Goal: Information Seeking & Learning: Learn about a topic

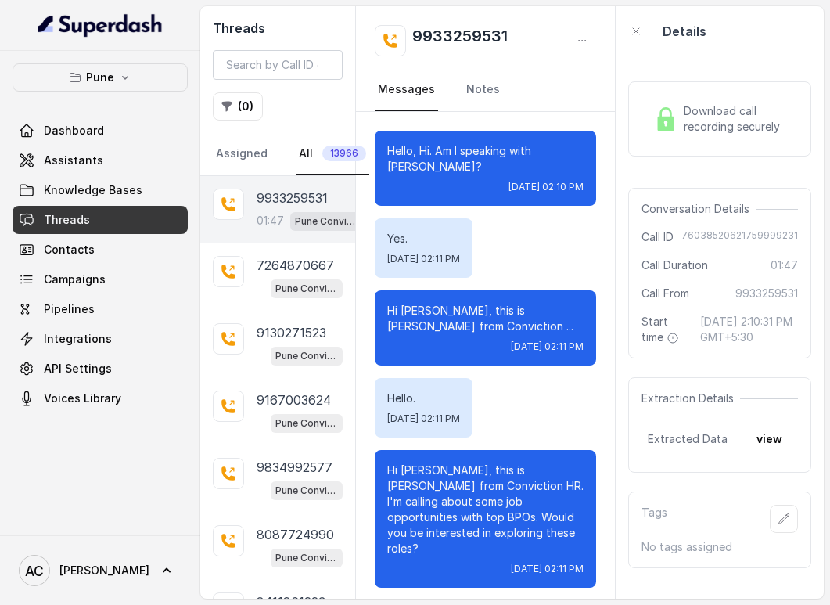
scroll to position [1858, 0]
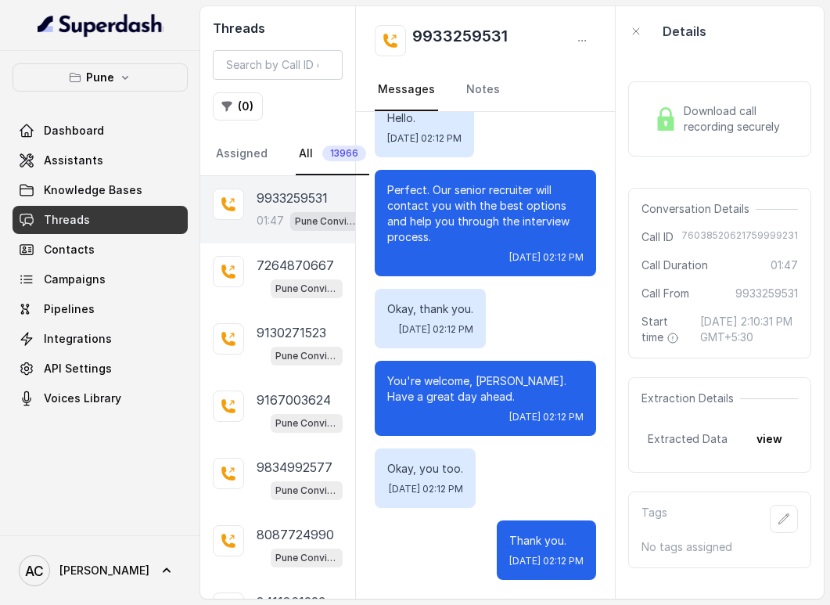
click at [283, 204] on p "9933259531" at bounding box center [292, 198] width 71 height 19
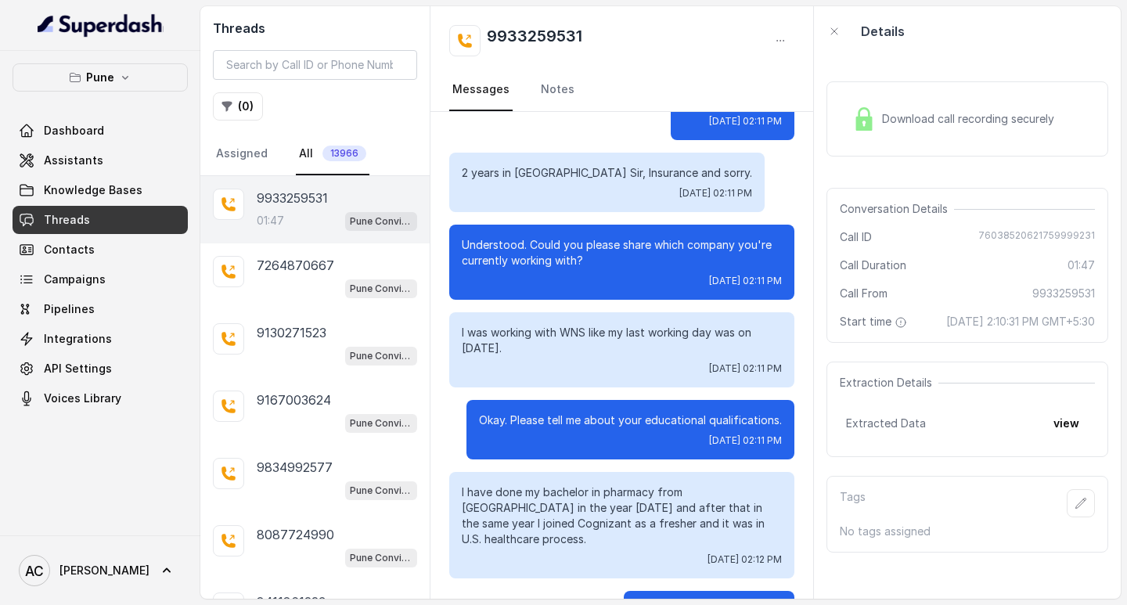
scroll to position [783, 0]
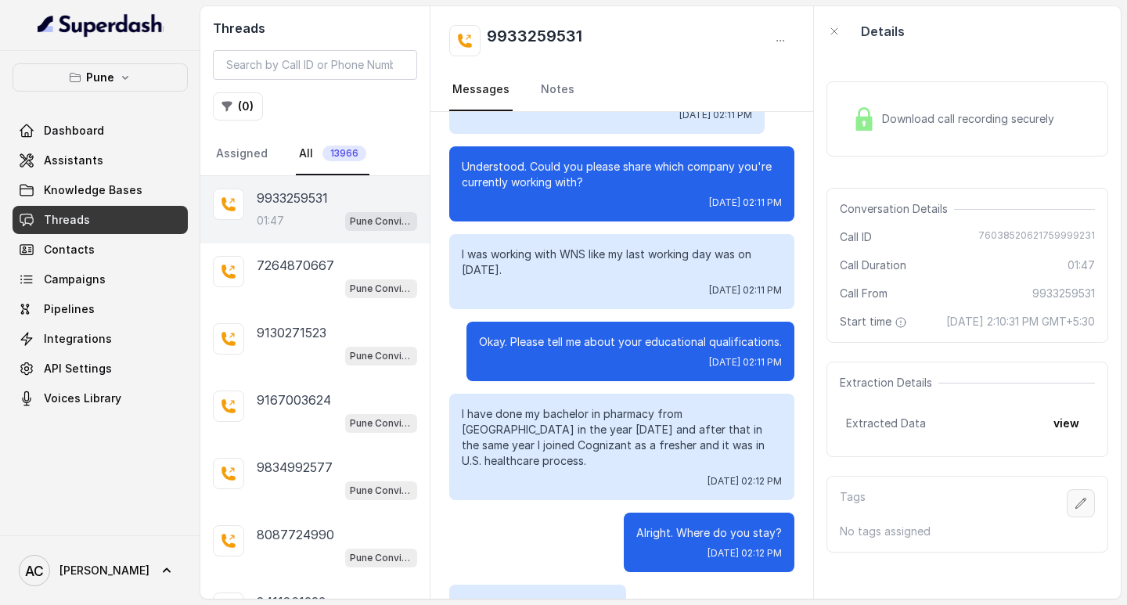
click at [830, 510] on icon "button" at bounding box center [1081, 503] width 13 height 13
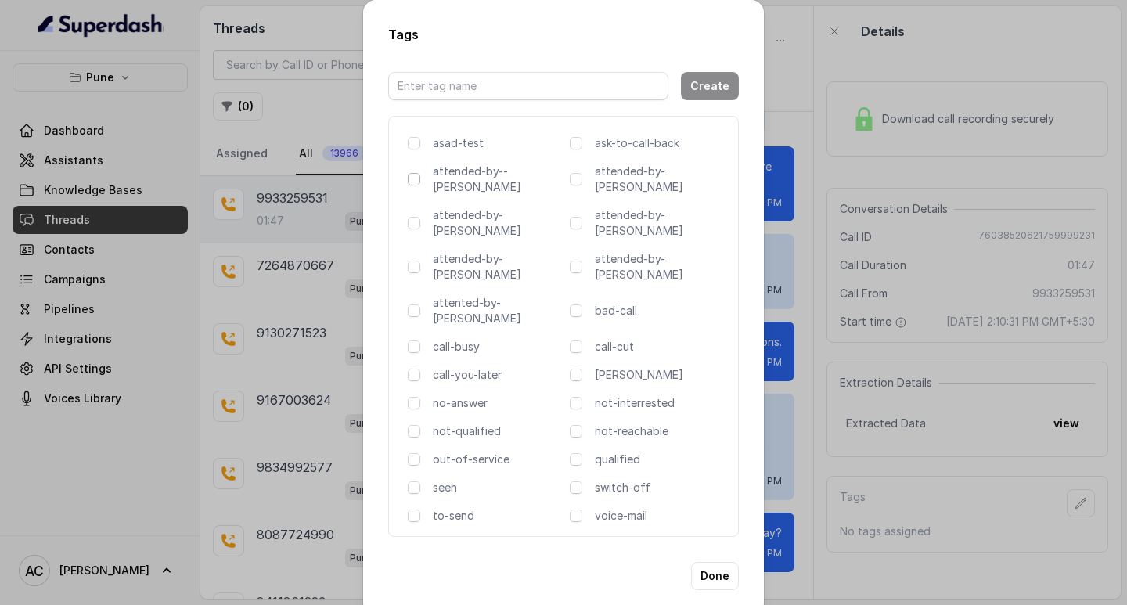
click at [414, 183] on span at bounding box center [414, 179] width 13 height 13
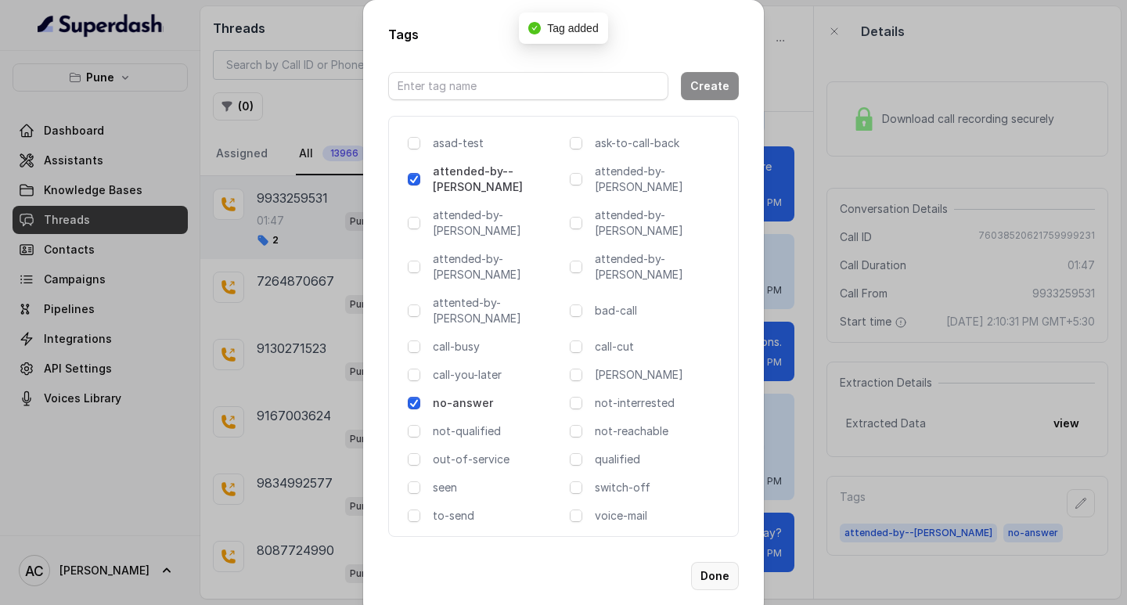
click at [711, 562] on button "Done" at bounding box center [715, 576] width 48 height 28
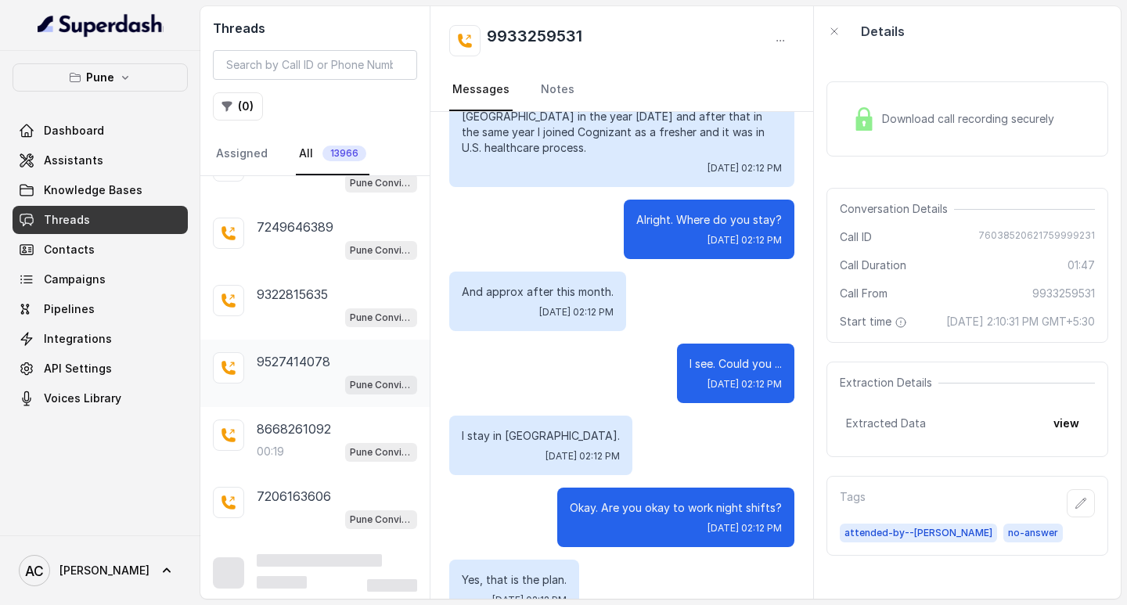
scroll to position [3089, 0]
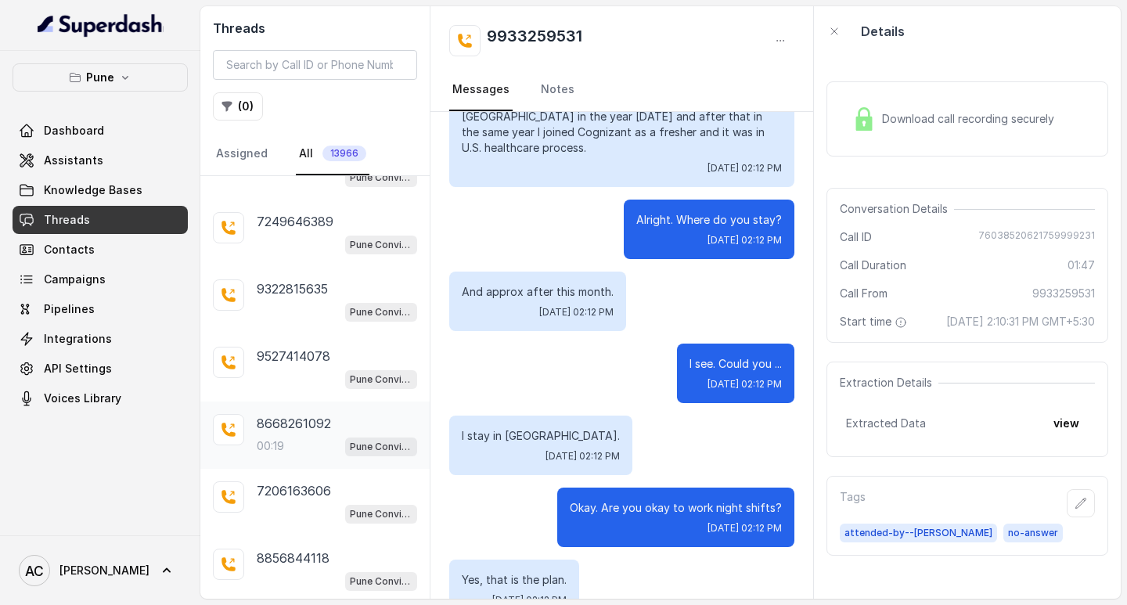
click at [283, 431] on p "8668261092" at bounding box center [294, 423] width 74 height 19
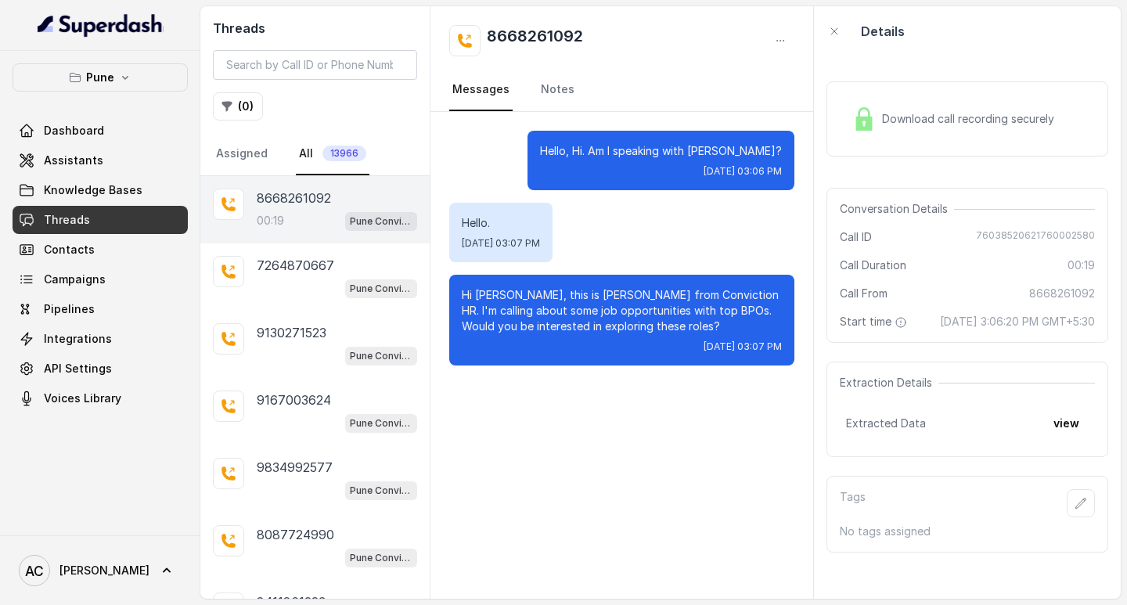
click at [683, 487] on div "Hello, Hi. Am I speaking with SANKET? Thu, Oct 9, 2025, 03:06 PM Hello. Thu, Oc…" at bounding box center [621, 355] width 383 height 487
